Goal: Navigation & Orientation: Find specific page/section

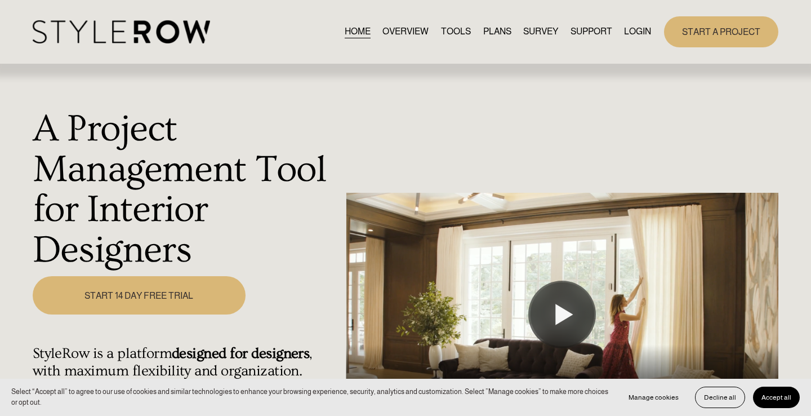
click at [630, 28] on link "LOGIN" at bounding box center [637, 31] width 27 height 15
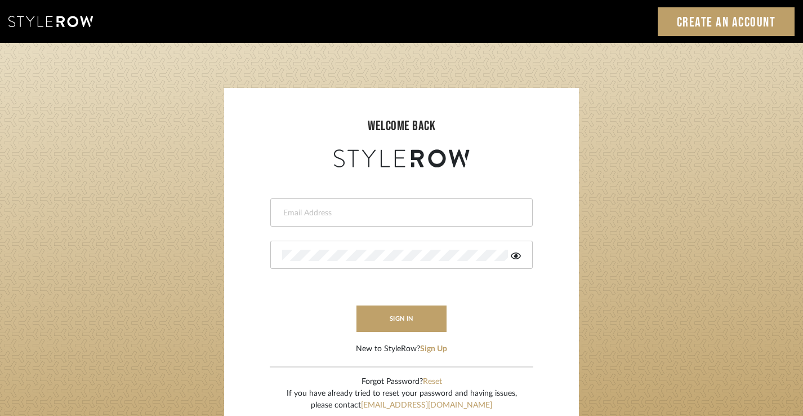
click at [339, 207] on input "email" at bounding box center [400, 212] width 236 height 11
type input "jim@evolvedremodeling.com"
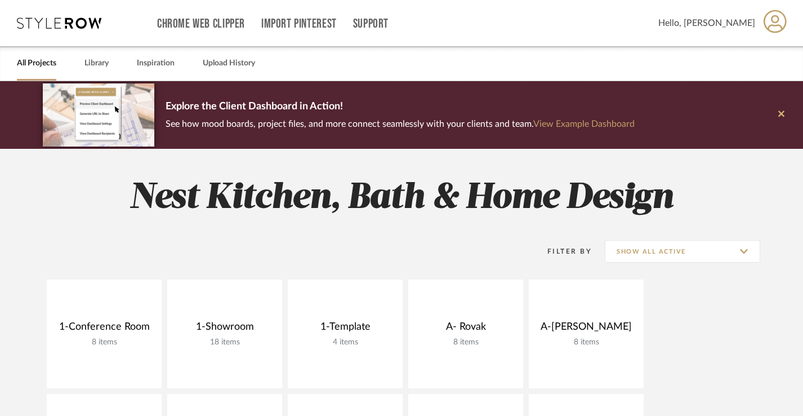
click at [778, 114] on icon at bounding box center [781, 114] width 6 height 10
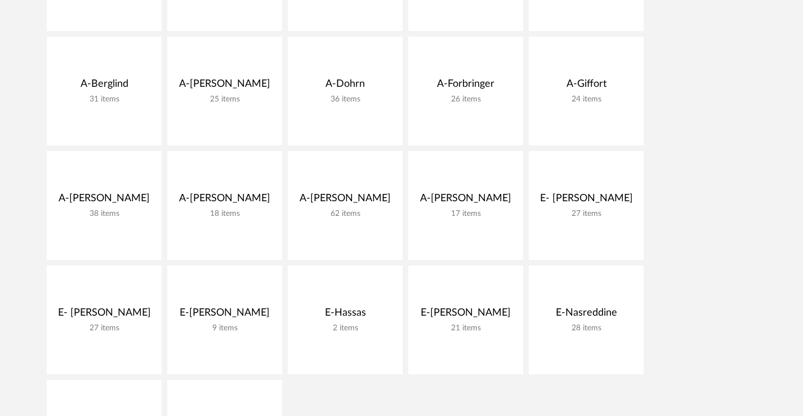
scroll to position [266, 0]
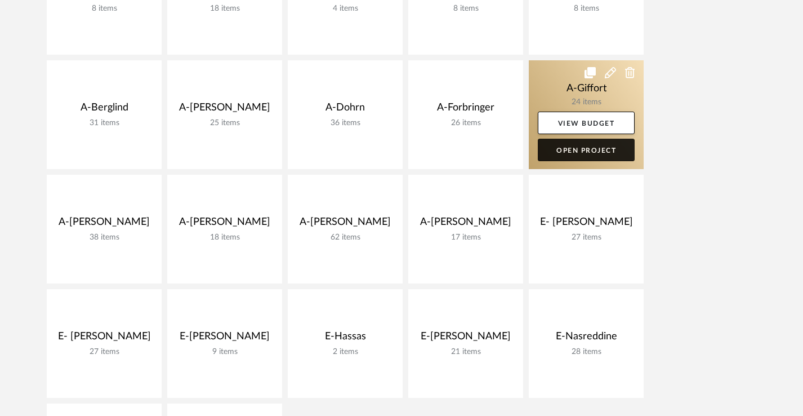
click at [571, 144] on link "Open Project" at bounding box center [586, 150] width 97 height 23
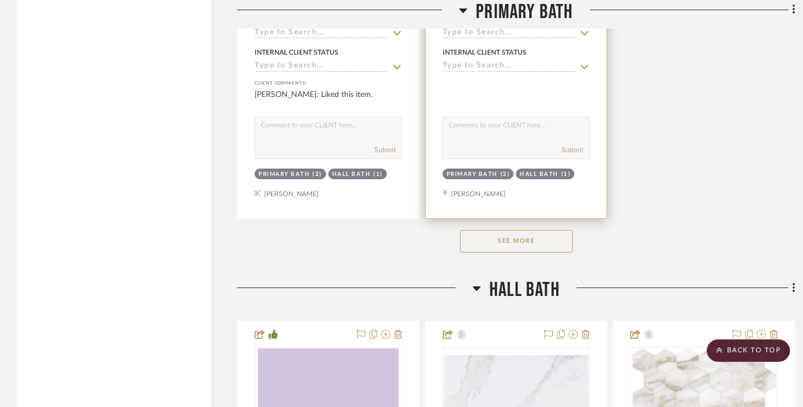
scroll to position [2687, 0]
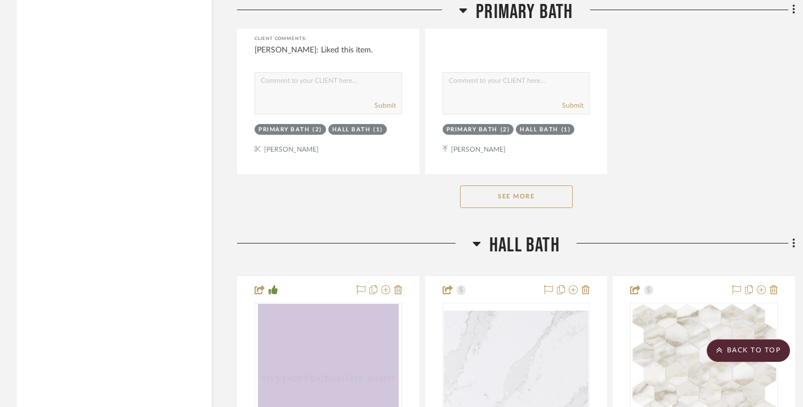
click at [504, 197] on button "See More" at bounding box center [516, 196] width 113 height 23
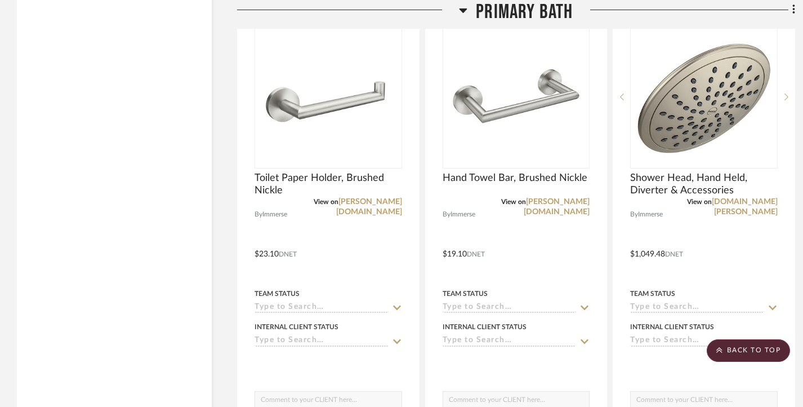
scroll to position [3373, 0]
